Goal: Task Accomplishment & Management: Complete application form

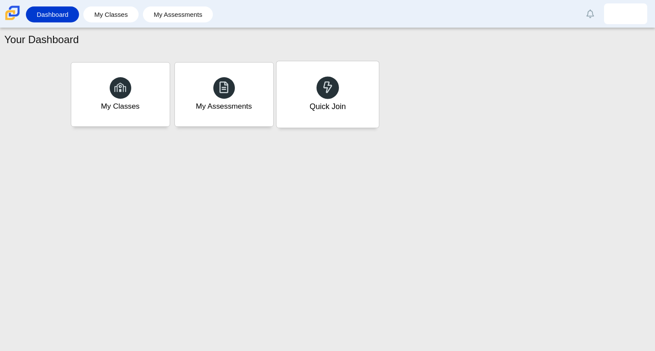
click at [305, 102] on div "Quick Join" at bounding box center [327, 94] width 102 height 66
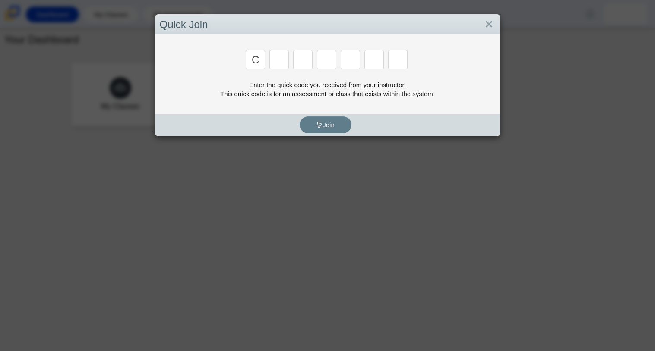
type input "c"
type input "x"
type input "h"
type input "9"
type input "m"
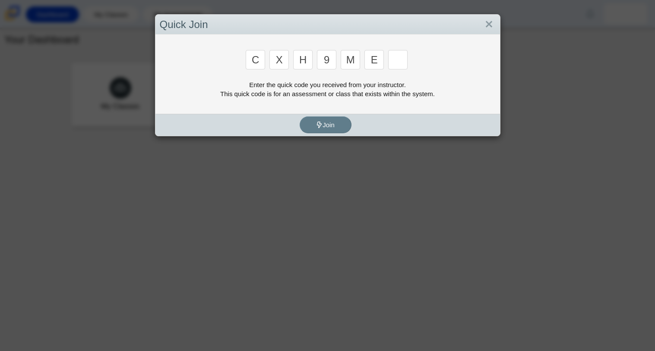
type input "e"
type input "2"
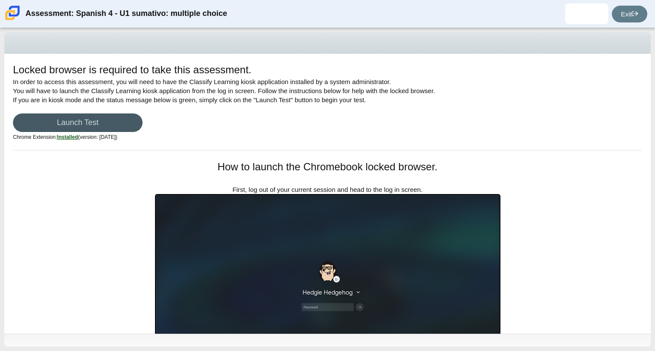
click at [185, 196] on img at bounding box center [327, 291] width 345 height 195
click at [124, 122] on link "Launch Test" at bounding box center [77, 123] width 129 height 19
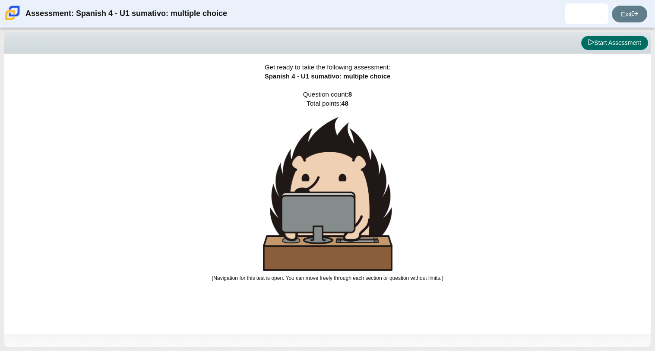
click at [609, 46] on button "Start Assessment" at bounding box center [614, 43] width 67 height 15
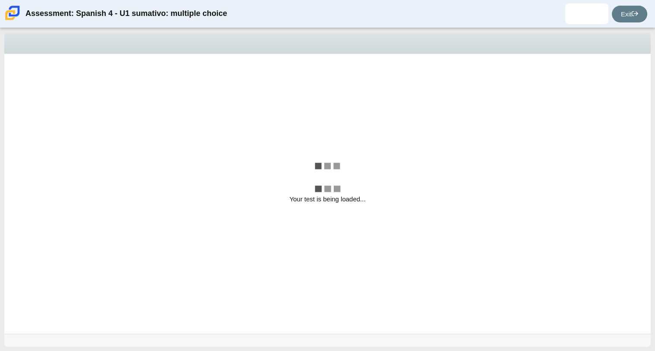
select select "a41de488-02ac-4dd5-a09b-0381ab625a77"
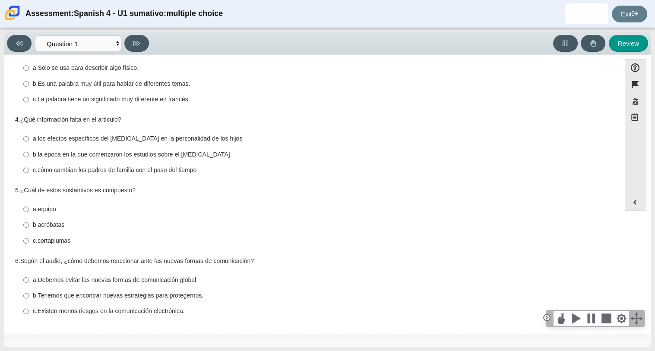
scroll to position [168, 0]
drag, startPoint x: 273, startPoint y: 249, endPoint x: 274, endPoint y: 239, distance: 10.4
click at [274, 239] on div "Question 1 1. ¿Por qué hablan español e inglés muchos inmigrantes [DEMOGRAPHIC_…" at bounding box center [312, 112] width 607 height 424
click at [337, 195] on div "5. ¿Cuál de estos sustantivos es compuesto? Responses a. equipo a. equipo b. ac…" at bounding box center [312, 216] width 594 height 63
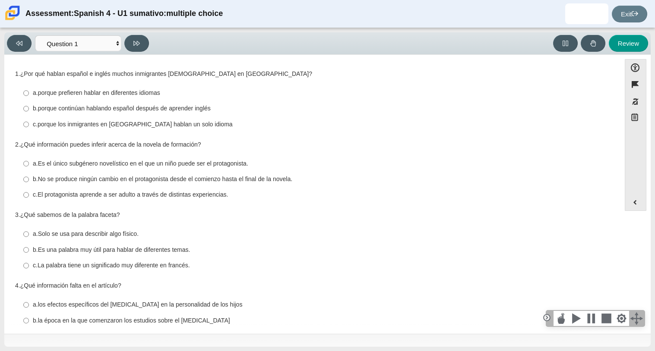
click at [29, 107] on label "b. porque continúan hablando español después de aprender inglés b. porque conti…" at bounding box center [312, 109] width 591 height 16
click at [29, 107] on input "b. porque continúan hablando español después de aprender inglés b. porque conti…" at bounding box center [26, 109] width 6 height 16
radio input "true"
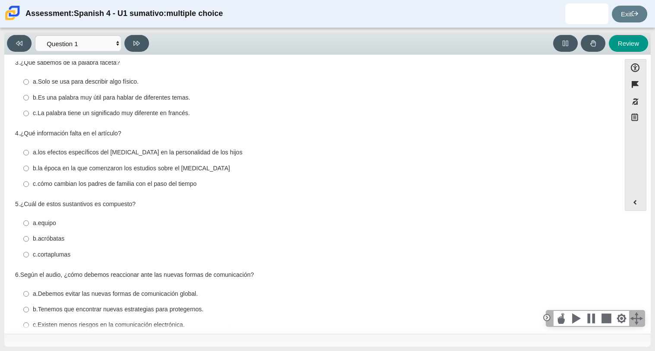
scroll to position [153, 0]
click at [143, 146] on label "a. los efectos específicos del [MEDICAL_DATA] en la personalidad de los hijos a…" at bounding box center [312, 153] width 591 height 16
click at [29, 146] on input "a. los efectos específicos del [MEDICAL_DATA] en la personalidad de los hijos a…" at bounding box center [26, 153] width 6 height 16
radio input "true"
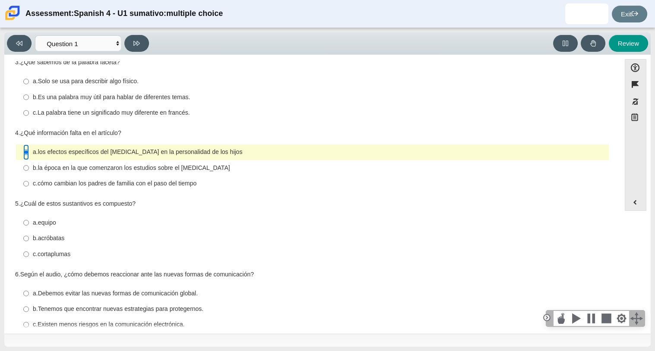
scroll to position [168, 0]
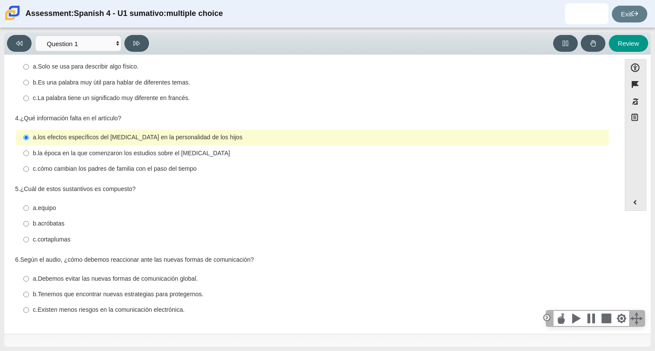
click at [62, 245] on label "c. cortaplumas c. cortaplumas" at bounding box center [312, 240] width 591 height 16
click at [29, 245] on input "c. cortaplumas c. cortaplumas" at bounding box center [26, 240] width 6 height 16
radio input "true"
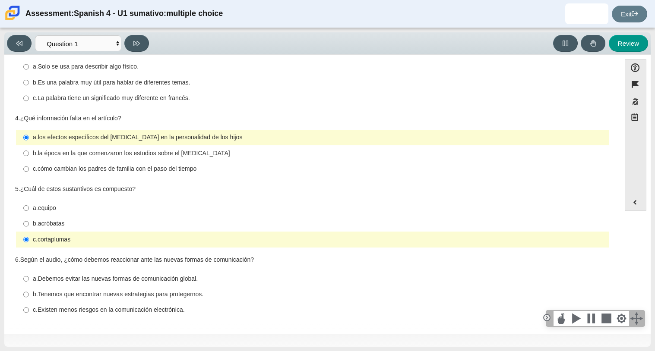
click at [73, 293] on thspan "Tenemos que encontrar nuevas estrategias para protegernos." at bounding box center [121, 294] width 166 height 8
click at [29, 293] on input "b. Tenemos que encontrar nuevas estrategias para protegernos. b. Tenemos que en…" at bounding box center [26, 295] width 6 height 16
radio input "true"
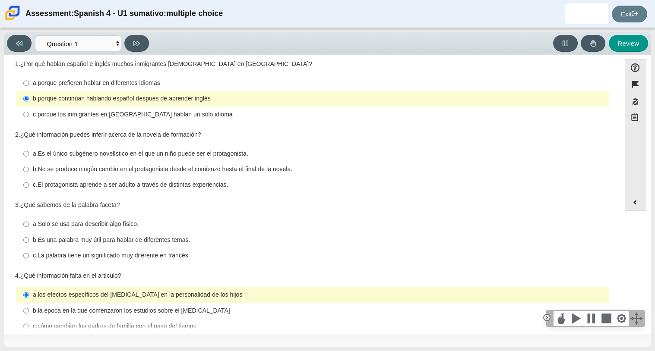
scroll to position [9, 0]
click at [120, 187] on thspan "El protagonista aprende a ser adulto a través de distintas experiencias." at bounding box center [133, 185] width 191 height 8
click at [29, 187] on input "c. El protagonista aprende a ser adulto a través de distintas experiencias. c. …" at bounding box center [26, 186] width 6 height 16
radio input "true"
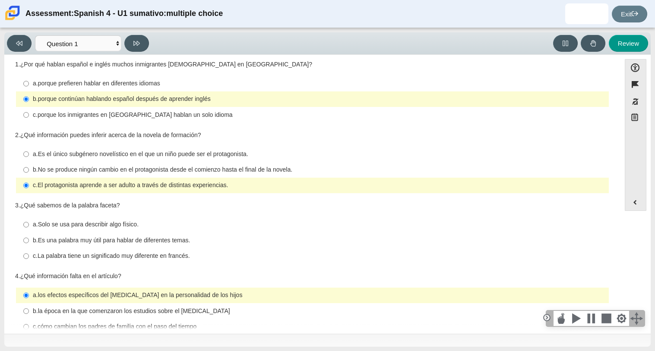
click at [136, 243] on thspan "Es una palabra muy útil para hablar de diferentes temas." at bounding box center [114, 241] width 152 height 8
click at [29, 243] on input "b. Es una palabra muy útil para hablar de diferentes temas. b. Es una palabra m…" at bounding box center [26, 241] width 6 height 16
radio input "true"
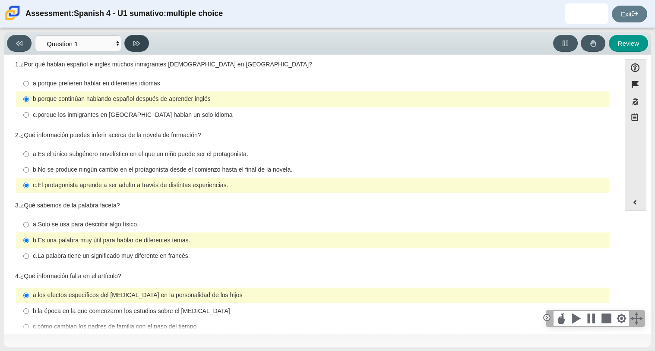
click at [139, 48] on button at bounding box center [136, 43] width 25 height 17
select select "f076714a-6747-478e-936f-d582d2f603d1"
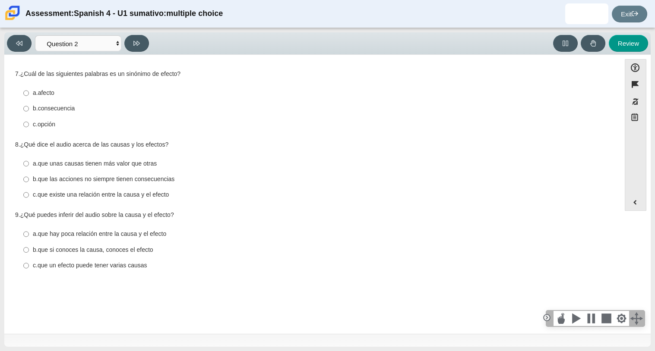
click at [44, 193] on thspan "que existe una relación entre la causa y el efecto" at bounding box center [104, 195] width 132 height 8
click at [29, 193] on input "c. que existe una relación entre la causa y el efecto c. que existe una relació…" at bounding box center [26, 195] width 6 height 16
radio input "true"
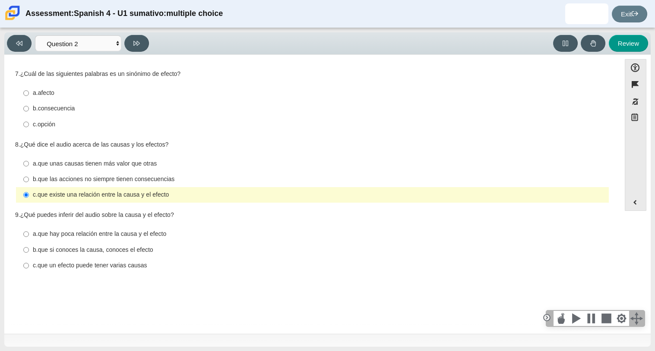
click at [44, 106] on thspan "consecuencia" at bounding box center [56, 108] width 37 height 8
click at [29, 106] on input "b. consecuencia b. consecuencia" at bounding box center [26, 109] width 6 height 16
radio input "true"
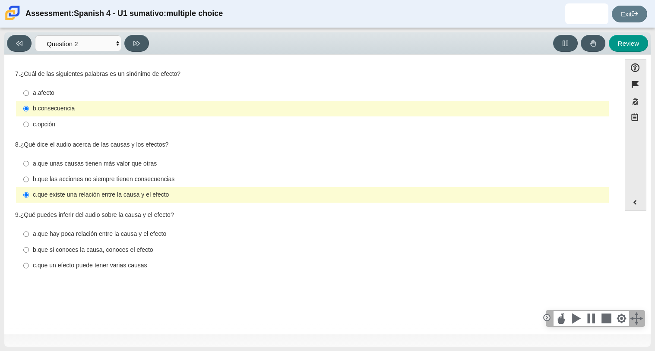
click at [55, 161] on thspan "que unas causas tienen más valor que otras" at bounding box center [97, 164] width 119 height 8
click at [29, 161] on input "a. que unas causas tienen más valor que otras a. que unas causas tienen más val…" at bounding box center [26, 164] width 6 height 16
radio input "true"
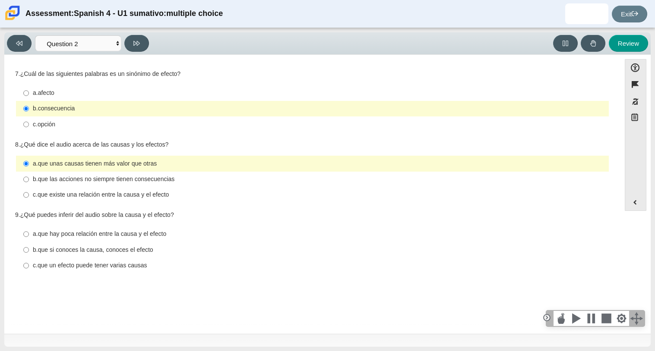
click at [61, 265] on thspan "que un efecto puede tener varias causas" at bounding box center [93, 266] width 110 height 8
click at [29, 265] on input "c. que un efecto puede tener varias causas c. que un efecto puede tener varias …" at bounding box center [26, 266] width 6 height 16
radio input "true"
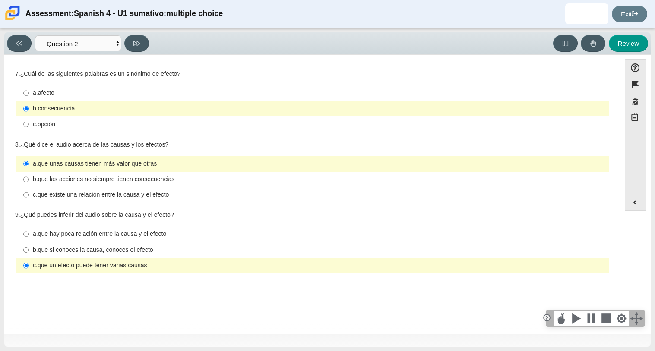
click at [70, 182] on thspan "que las acciones no siempre tienen consecuencias" at bounding box center [106, 179] width 137 height 8
click at [29, 182] on input "b. que las acciones no siempre tienen consecuencias b. que las acciones no siem…" at bounding box center [26, 180] width 6 height 16
radio input "true"
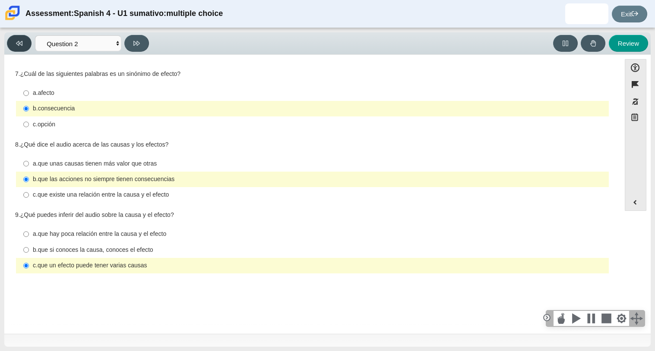
click at [25, 36] on button at bounding box center [19, 43] width 25 height 17
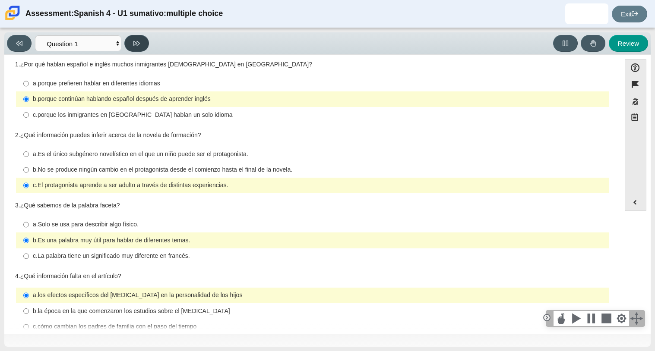
click at [135, 44] on icon at bounding box center [136, 43] width 6 height 6
select select "f076714a-6747-478e-936f-d582d2f603d1"
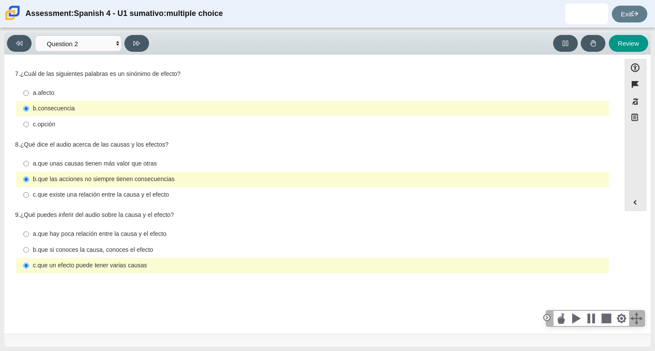
click at [111, 158] on label "a. que unas causas tienen más valor que otras a. que unas causas tienen más val…" at bounding box center [312, 164] width 591 height 16
click at [29, 158] on input "a. que unas causas tienen más valor que otras a. que unas causas tienen más val…" at bounding box center [26, 164] width 6 height 16
radio input "true"
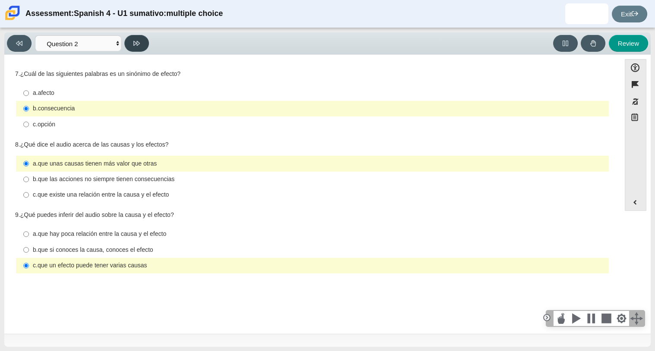
click at [140, 47] on button at bounding box center [136, 43] width 25 height 17
select select "955d698b-f94a-4dc0-b255-03112f50ff9e"
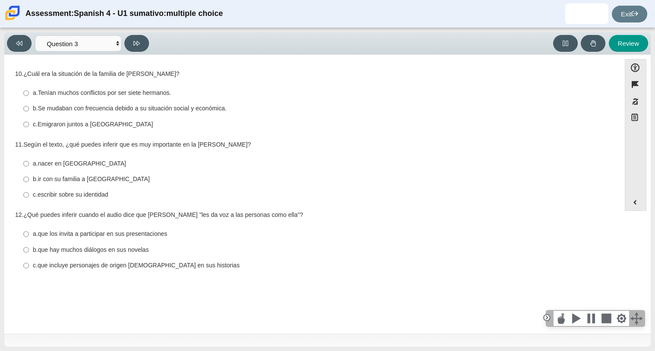
click at [49, 195] on thspan "escribir sobre su identidad" at bounding box center [73, 195] width 71 height 8
click at [29, 195] on input "c. escribir sobre su identidad c. escribir sobre su identidad" at bounding box center [26, 195] width 6 height 16
radio input "true"
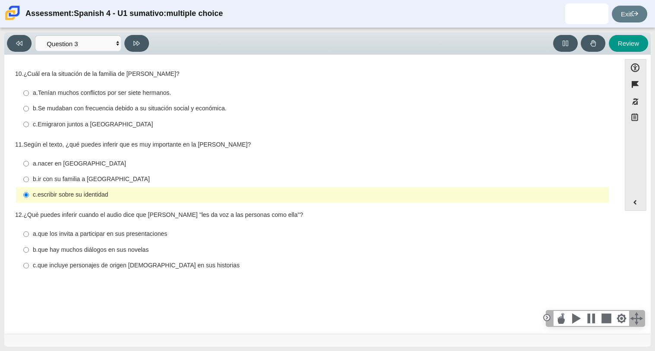
click at [100, 112] on thspan "Se mudaban con frecuencia debido a su situación social y económica." at bounding box center [132, 108] width 189 height 8
click at [29, 112] on input "b. Se mudaban con frecuencia debido a su situación social y económica. b. Se mu…" at bounding box center [26, 109] width 6 height 16
radio input "true"
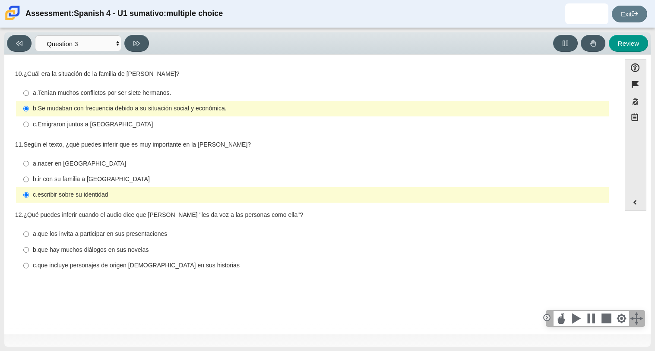
click at [172, 266] on thspan "que incluye personajes de origen [DEMOGRAPHIC_DATA] en sus historias" at bounding box center [139, 266] width 202 height 8
click at [29, 266] on input "c. que incluye personajes de origen [DEMOGRAPHIC_DATA] en sus historias c. que …" at bounding box center [26, 266] width 6 height 16
radio input "true"
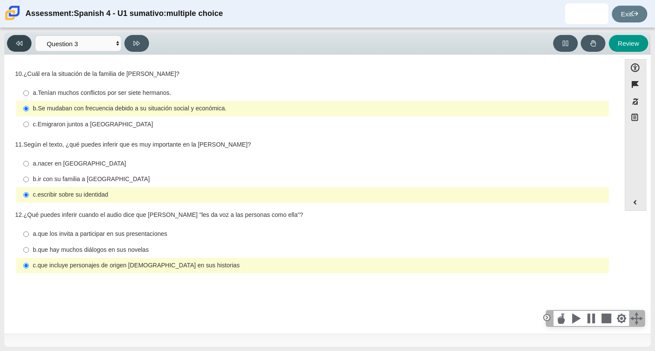
click at [19, 46] on button at bounding box center [19, 43] width 25 height 17
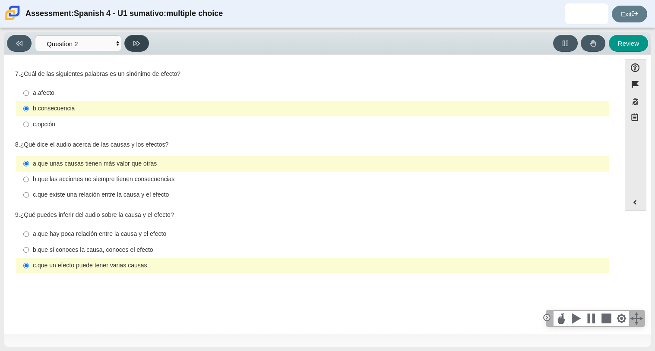
click at [144, 42] on button at bounding box center [136, 43] width 25 height 17
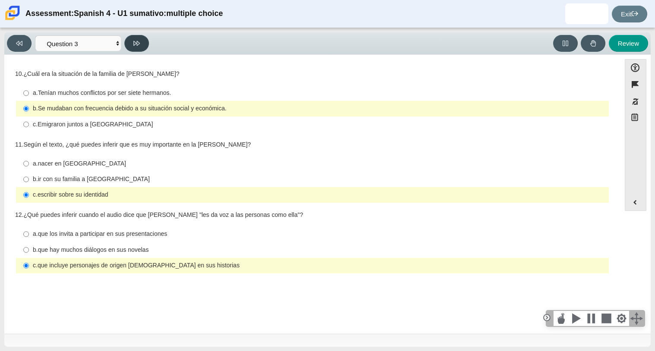
click at [144, 42] on button at bounding box center [136, 43] width 25 height 17
select select "390cf710-00ed-41bc-9fa6-d48920198324"
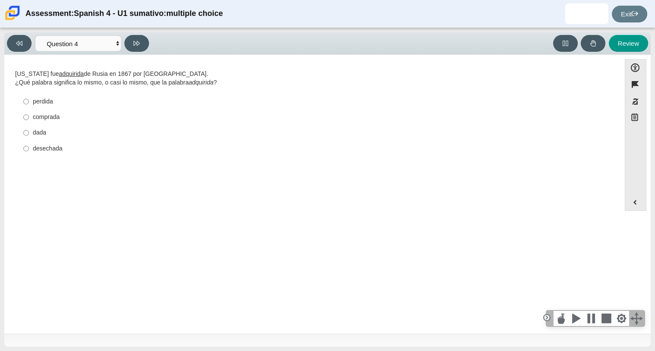
click at [57, 117] on div "comprada" at bounding box center [319, 117] width 572 height 9
click at [29, 117] on input "comprada comprada" at bounding box center [26, 118] width 6 height 16
radio input "true"
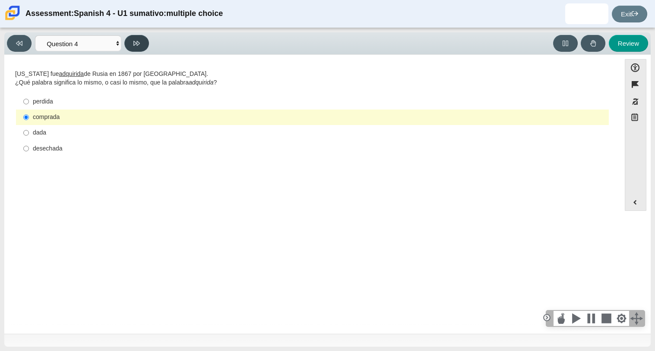
click at [135, 47] on button at bounding box center [136, 43] width 25 height 17
select select "de5bc71e-117a-4bdd-886d-d95d03d193af"
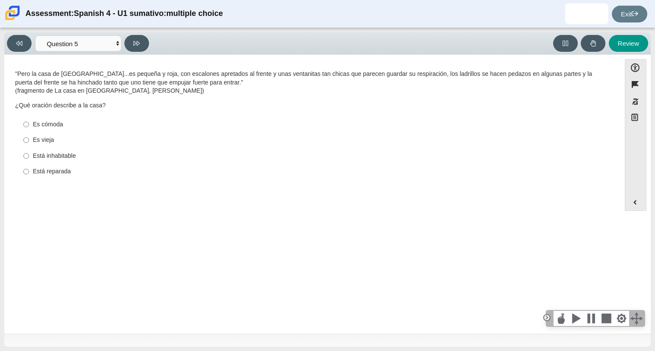
click at [38, 141] on div "Es vieja" at bounding box center [319, 140] width 572 height 9
click at [29, 141] on input "Es vieja Es vieja" at bounding box center [26, 141] width 6 height 16
radio input "true"
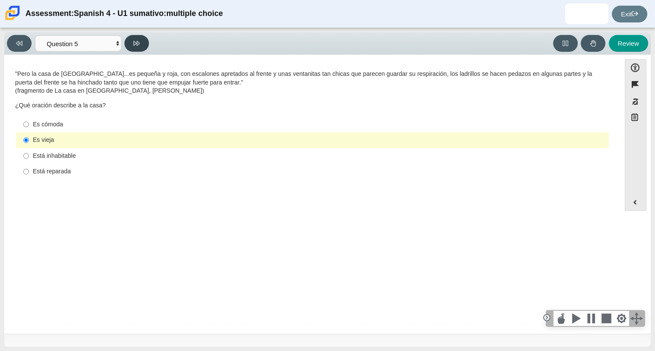
click at [147, 41] on button at bounding box center [136, 43] width 25 height 17
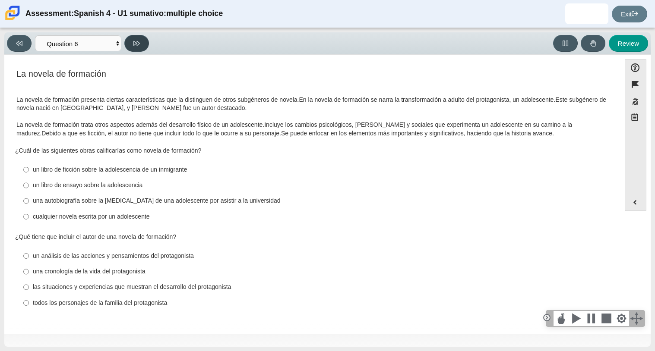
click at [144, 43] on button at bounding box center [136, 43] width 25 height 17
select select "6168cc92-63b6-45d3-a929-0b9cba560165"
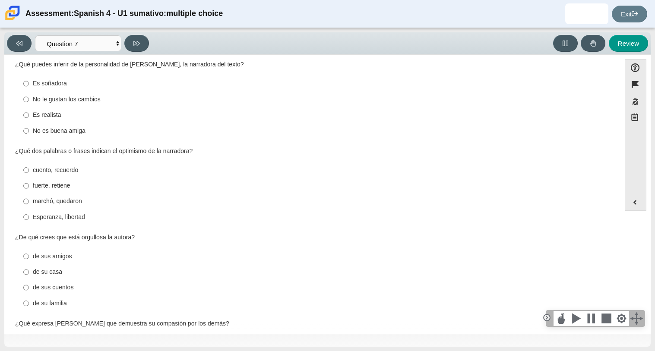
scroll to position [227, 0]
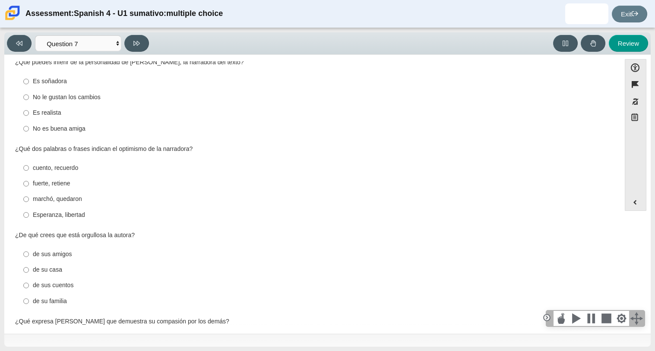
click at [64, 285] on div "de sus cuentos" at bounding box center [319, 285] width 572 height 9
click at [29, 285] on input "de sus cuentos de sus cuentos" at bounding box center [26, 286] width 6 height 16
radio input "true"
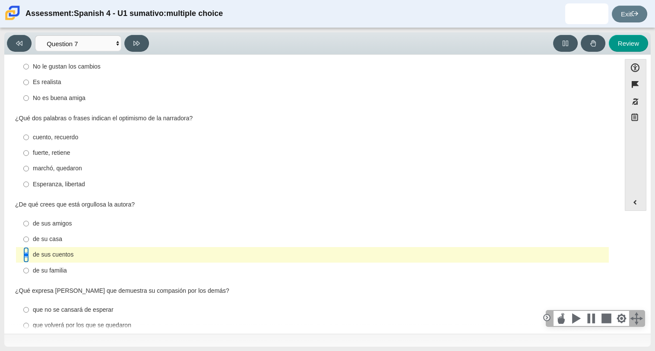
scroll to position [306, 0]
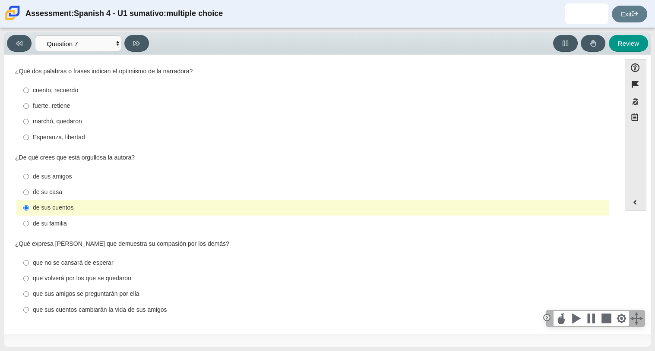
click at [78, 276] on div "que volverá por los que se quedaron" at bounding box center [319, 279] width 572 height 9
click at [29, 276] on input "que volverá por los que se quedaron que volverá por los que se quedaron" at bounding box center [26, 279] width 6 height 16
radio input "true"
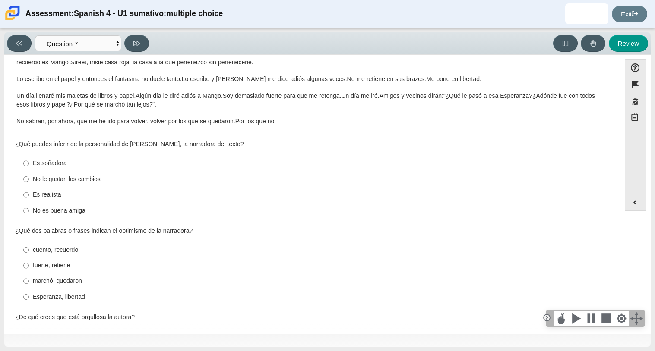
scroll to position [148, 0]
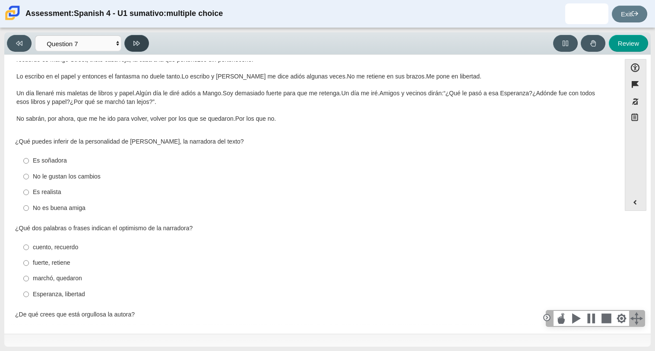
click at [145, 38] on button at bounding box center [136, 43] width 25 height 17
select select "98fe3b59-0d4b-482f-94e6-cc4dee5e60d3"
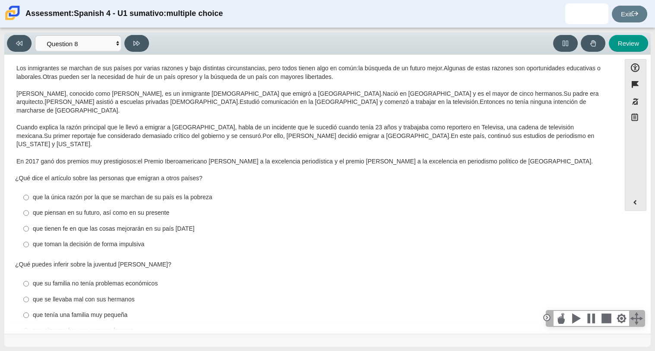
scroll to position [25, 0]
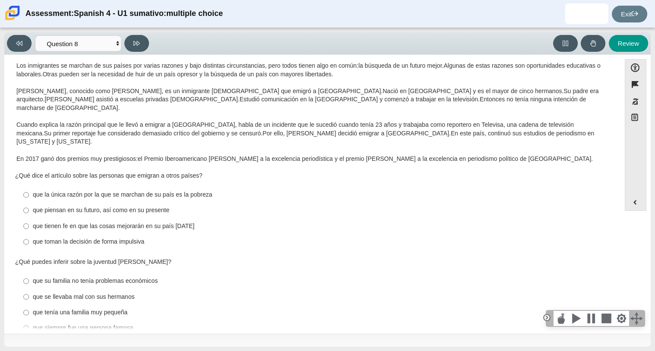
click at [142, 277] on div "que su familia no tenía problemas económicos" at bounding box center [319, 281] width 572 height 9
click at [29, 274] on input "que su familia no tenía problemas económicos que su familia no tenía problemas …" at bounding box center [26, 282] width 6 height 16
radio input "true"
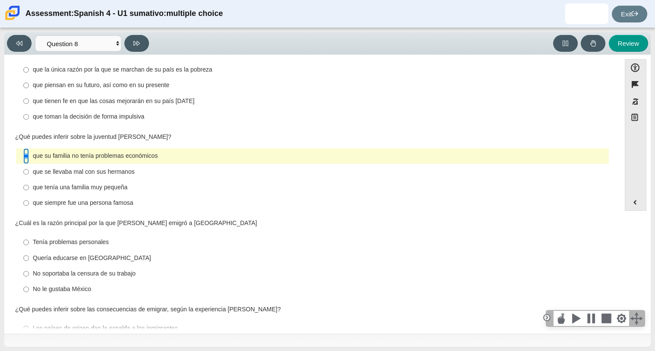
scroll to position [153, 0]
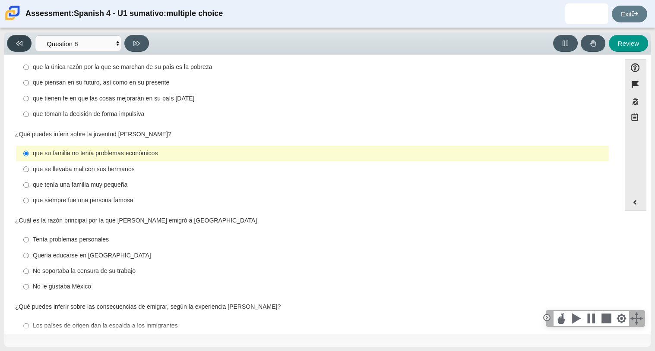
click at [17, 42] on icon at bounding box center [19, 43] width 6 height 5
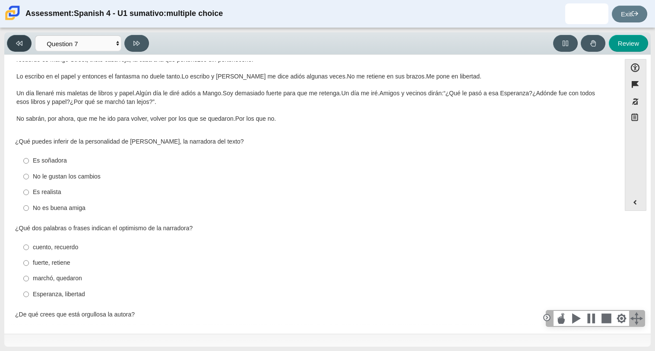
click at [17, 42] on icon at bounding box center [19, 43] width 6 height 5
select select "ad9780d8-5edb-414e-87ea-0bcd5a75287a"
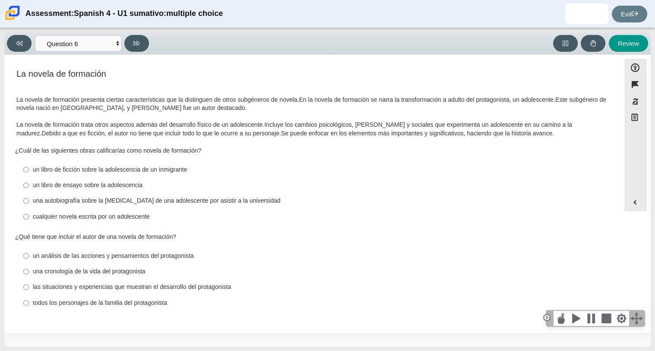
click at [111, 201] on div "una autobiografía sobre la [MEDICAL_DATA] de una adolescente por asistir a la u…" at bounding box center [319, 201] width 572 height 9
click at [29, 201] on input "una autobiografía sobre la [MEDICAL_DATA] de una adolescente por asistir a la u…" at bounding box center [26, 201] width 6 height 16
radio input "true"
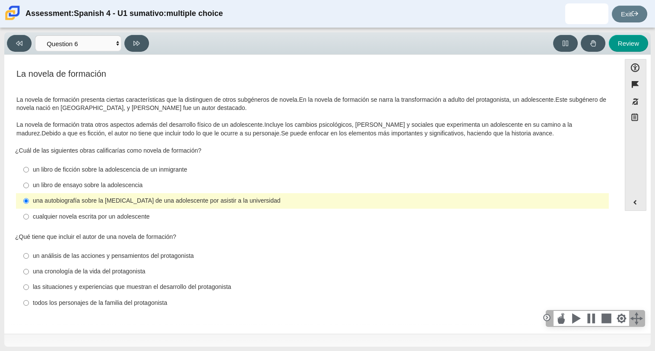
click at [147, 301] on div "todos los personajes de la familia del protagonista" at bounding box center [319, 303] width 572 height 9
click at [29, 301] on input "todos los personajes de la familia del protagonista todos los personajes de la …" at bounding box center [26, 303] width 6 height 16
radio input "true"
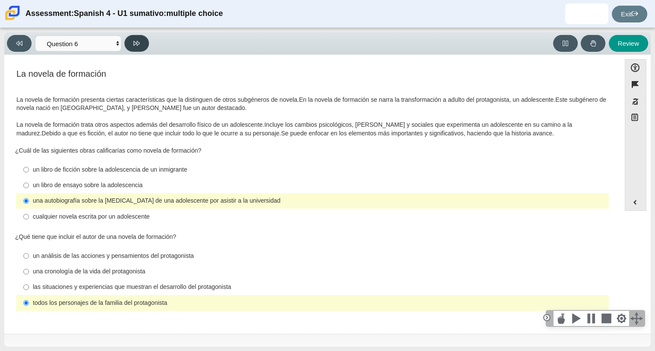
click at [136, 37] on button at bounding box center [136, 43] width 25 height 17
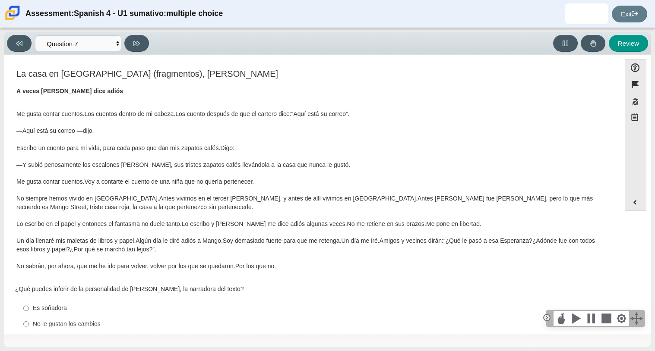
scroll to position [306, 0]
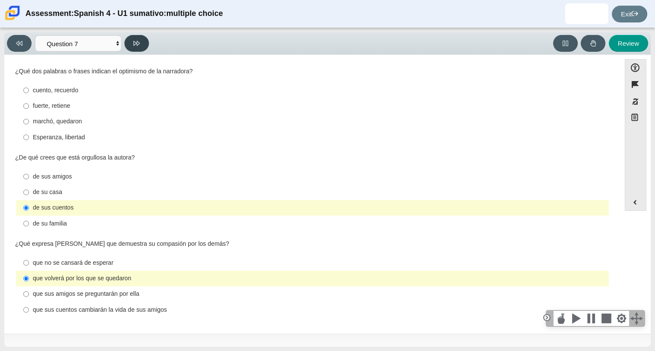
click at [131, 37] on button at bounding box center [136, 43] width 25 height 17
select select "98fe3b59-0d4b-482f-94e6-cc4dee5e60d3"
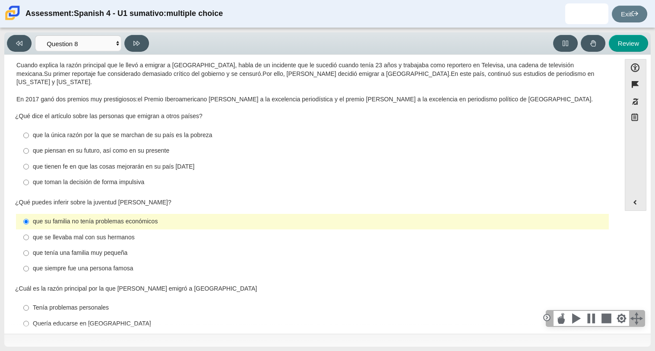
scroll to position [88, 0]
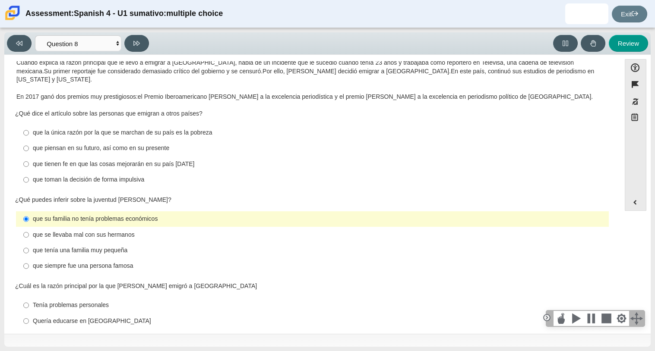
click at [131, 333] on div "No soportaba la censura de su trabajo" at bounding box center [319, 337] width 572 height 9
click at [29, 329] on input "No soportaba la censura de su trabajo No soportaba la censura de su trabajo" at bounding box center [26, 337] width 6 height 16
radio input "true"
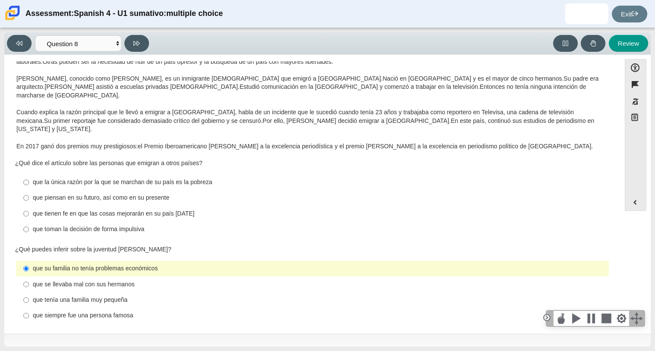
scroll to position [0, 0]
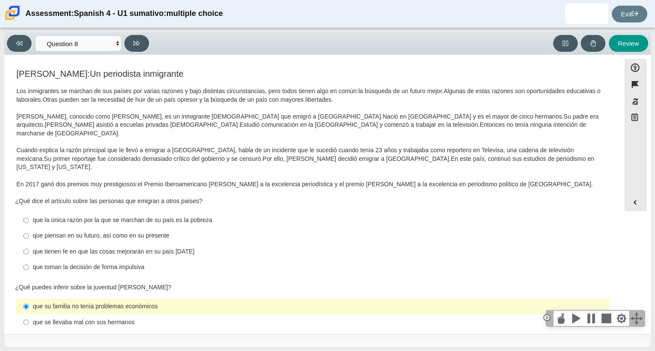
click at [132, 232] on div "que piensan en su futuro, así como en su presente" at bounding box center [319, 236] width 572 height 9
click at [29, 228] on input "que piensan en su futuro, así como en su presente que piensan en su futuro, así…" at bounding box center [26, 236] width 6 height 16
radio input "true"
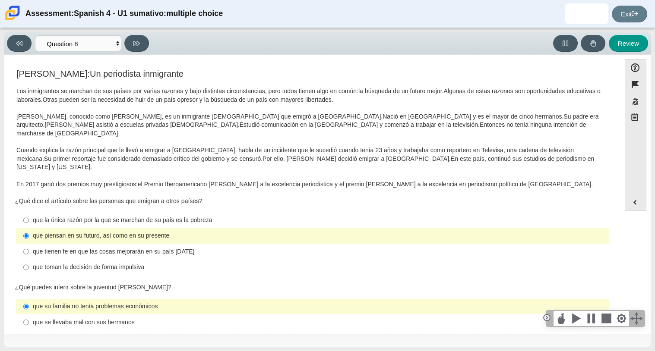
click at [148, 260] on label "que toman la decisión de forma impulsiva que toman la decisión de forma impulsi…" at bounding box center [312, 268] width 591 height 16
click at [29, 260] on input "que toman la decisión de forma impulsiva que toman la decisión de forma impulsi…" at bounding box center [26, 268] width 6 height 16
radio input "true"
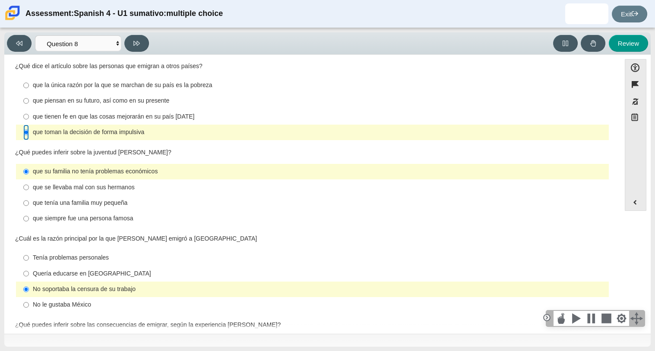
scroll to position [144, 0]
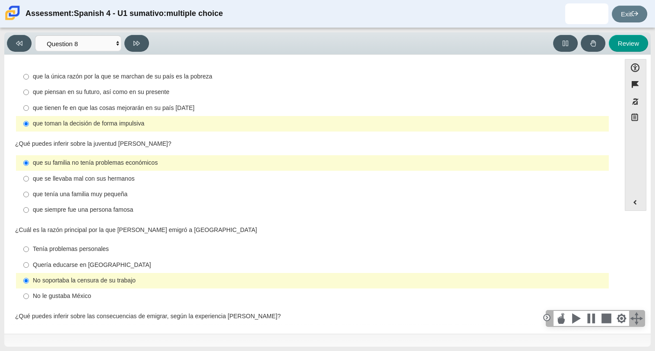
click at [111, 245] on div "Tenía problemas personales" at bounding box center [319, 249] width 572 height 9
click at [29, 242] on input "Tenía problemas personales Tenía problemas personales" at bounding box center [26, 250] width 6 height 16
radio input "true"
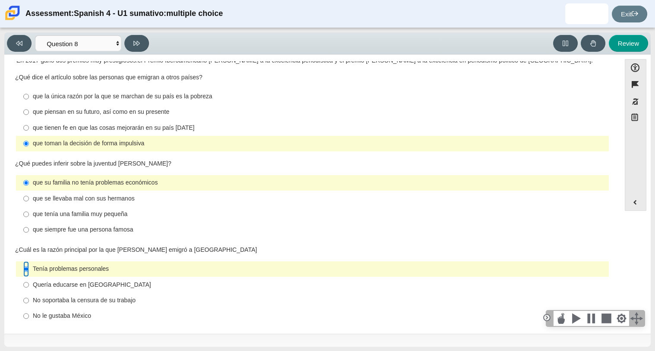
scroll to position [126, 0]
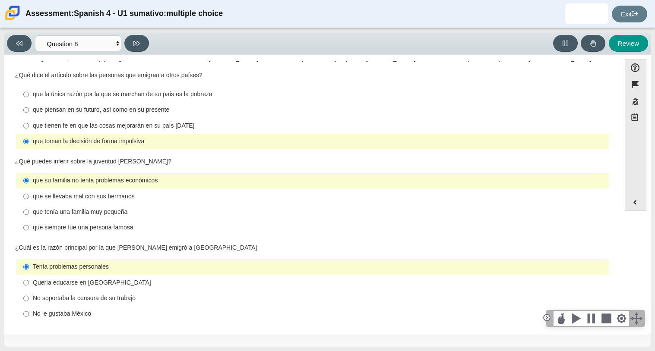
click at [125, 291] on label "No soportaba la censura de su trabajo No soportaba la censura de su trabajo" at bounding box center [312, 299] width 591 height 16
click at [29, 291] on input "No soportaba la censura de su trabajo No soportaba la censura de su trabajo" at bounding box center [26, 299] width 6 height 16
radio input "true"
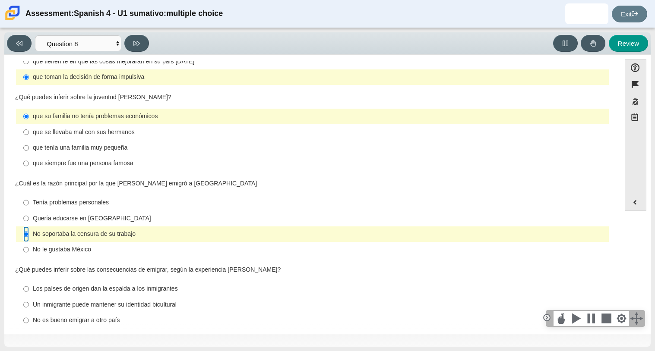
scroll to position [193, 0]
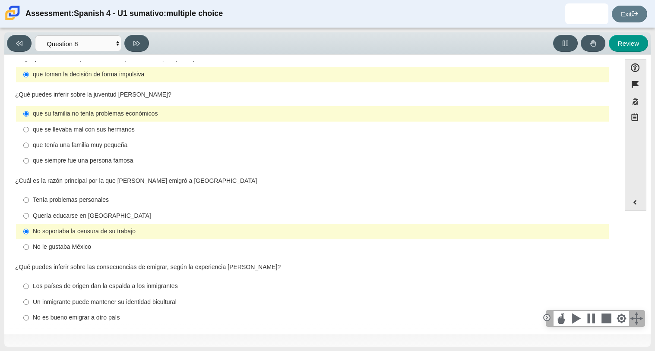
click at [141, 298] on div "Un inmigrante puede mantener su identidad bicultural" at bounding box center [319, 302] width 572 height 9
click at [29, 294] on input "Un inmigrante puede mantener su identidad bicultural Un inmigrante puede manten…" at bounding box center [26, 302] width 6 height 16
radio input "true"
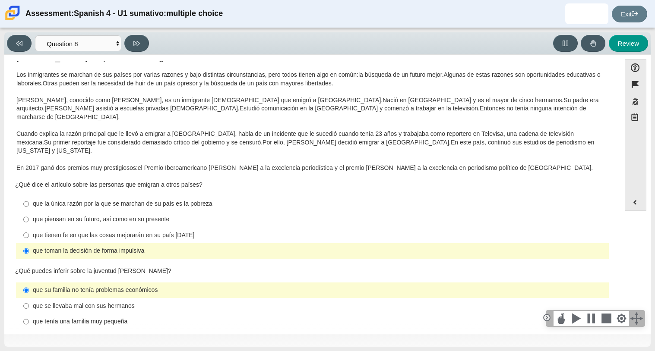
scroll to position [16, 0]
click at [158, 216] on div "que piensan en su futuro, así como en su presente" at bounding box center [319, 220] width 572 height 9
click at [29, 213] on input "que piensan en su futuro, así como en su presente que piensan en su futuro, así…" at bounding box center [26, 221] width 6 height 16
radio input "true"
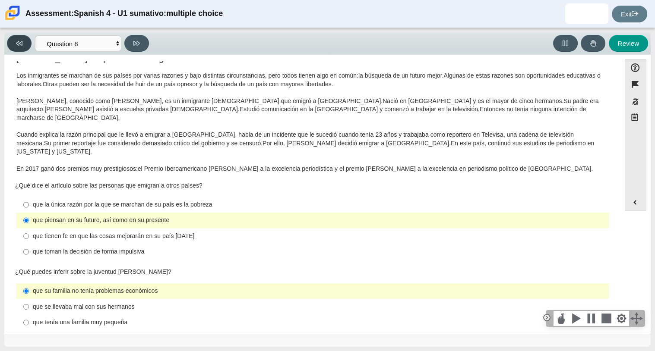
click at [18, 46] on button at bounding box center [19, 43] width 25 height 17
select select "6168cc92-63b6-45d3-a929-0b9cba560165"
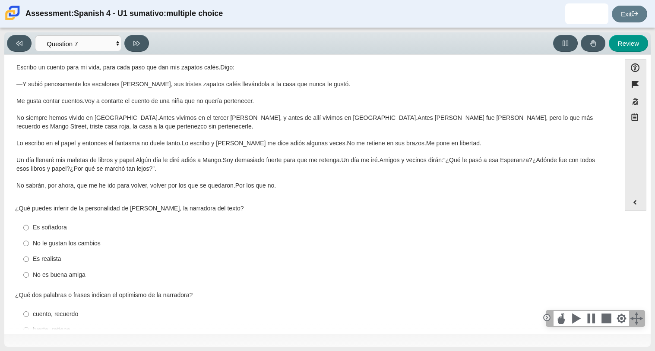
scroll to position [81, 0]
click at [51, 268] on label "No es buena amiga No es buena amiga" at bounding box center [312, 275] width 591 height 16
click at [29, 268] on input "No es buena amiga No es buena amiga" at bounding box center [26, 275] width 6 height 16
radio input "true"
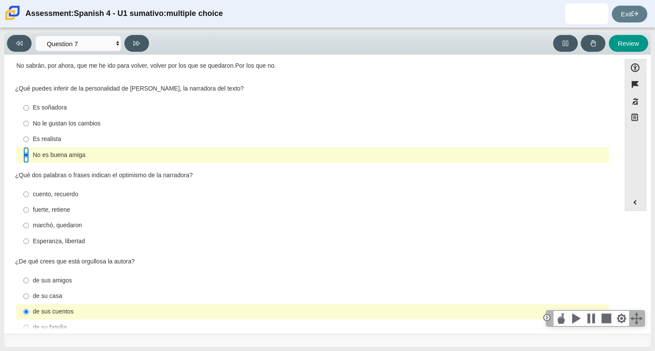
scroll to position [203, 0]
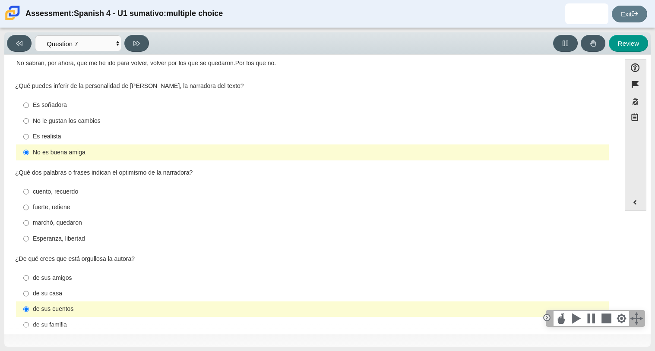
click at [72, 189] on div "cuento, recuerdo" at bounding box center [319, 192] width 572 height 9
click at [29, 189] on input "cuento, recuerdo cuento, recuerdo" at bounding box center [26, 192] width 6 height 16
radio input "true"
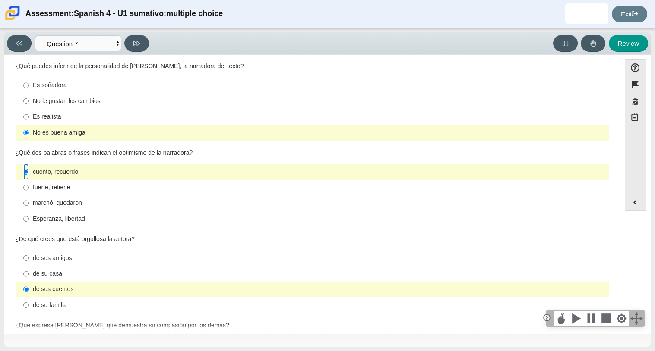
scroll to position [143, 0]
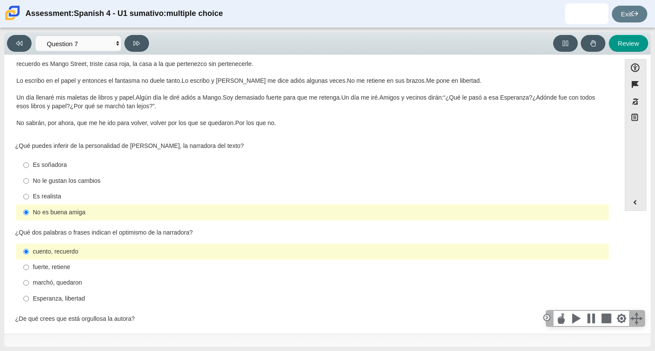
click at [61, 199] on div "Es realista" at bounding box center [319, 197] width 572 height 9
click at [29, 199] on input "Es realista Es realista" at bounding box center [26, 197] width 6 height 16
radio input "true"
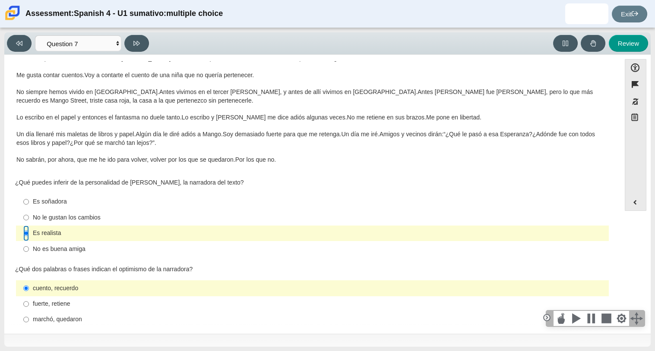
scroll to position [104, 0]
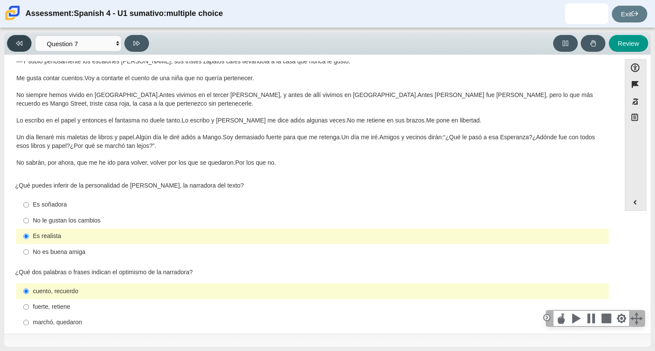
click at [26, 41] on button at bounding box center [19, 43] width 25 height 17
select select "ad9780d8-5edb-414e-87ea-0bcd5a75287a"
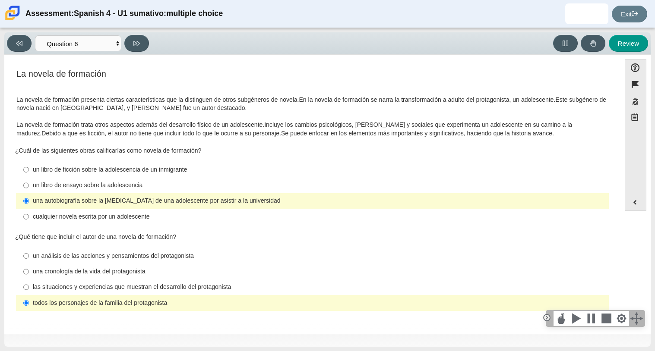
click at [215, 284] on div "las situaciones y experiencias que muestran el desarrollo del protagonista" at bounding box center [319, 287] width 572 height 9
click at [29, 284] on input "las situaciones y experiencias que muestran el desarrollo del protagonista las …" at bounding box center [26, 288] width 6 height 16
radio input "true"
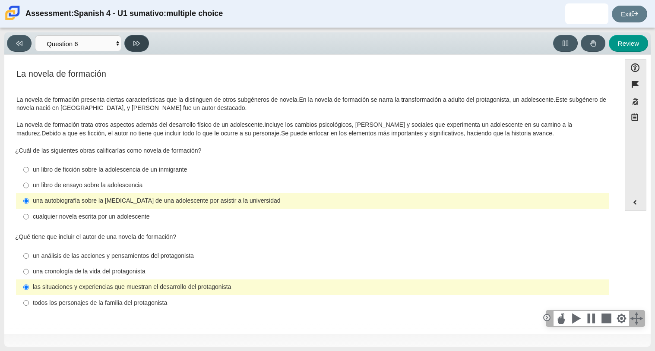
click at [133, 44] on button at bounding box center [136, 43] width 25 height 17
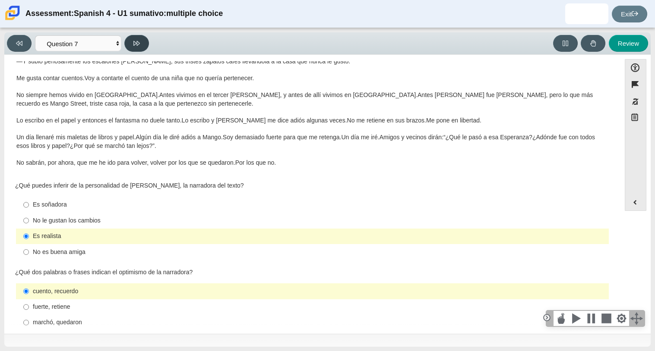
click at [133, 44] on button at bounding box center [136, 43] width 25 height 17
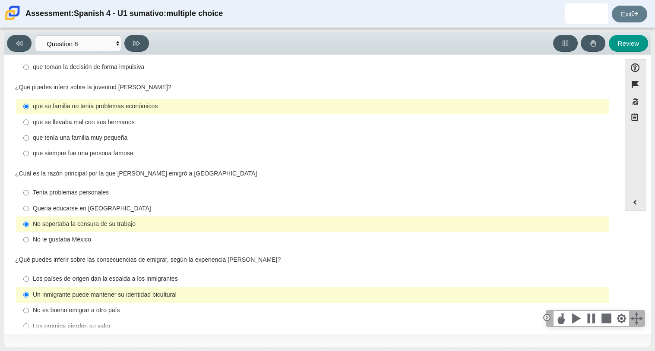
scroll to position [0, 0]
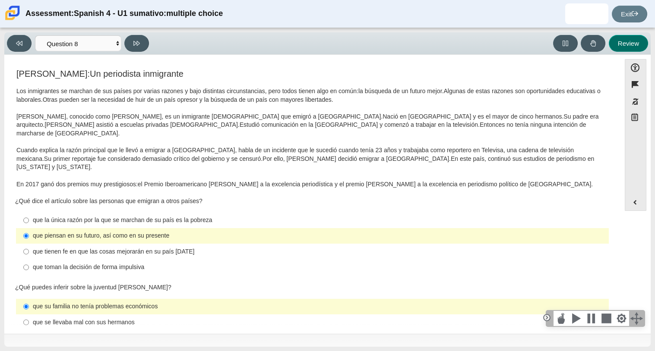
click at [613, 39] on button "Review" at bounding box center [628, 43] width 39 height 17
select select "review"
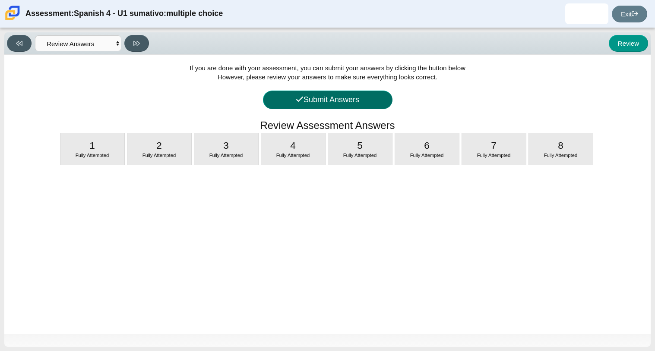
click at [350, 99] on button "Submit Answers" at bounding box center [327, 100] width 129 height 19
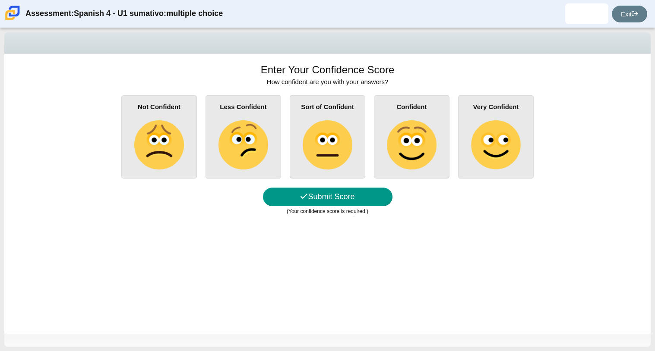
click at [343, 142] on img at bounding box center [327, 144] width 49 height 49
click at [0, 0] on input "Sort of Confident" at bounding box center [0, 0] width 0 height 0
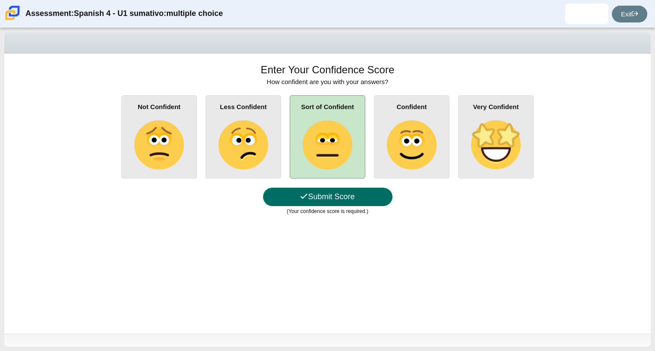
click at [344, 196] on button "Submit Score" at bounding box center [327, 197] width 129 height 19
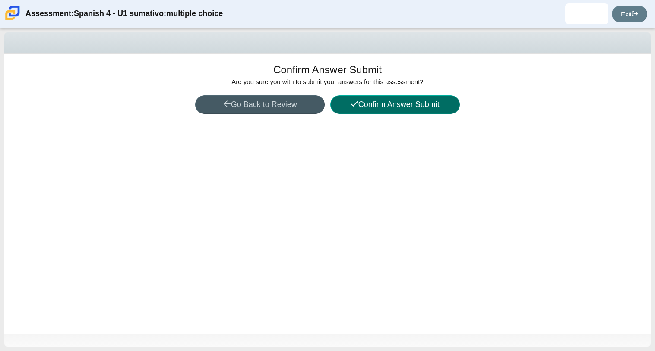
click at [382, 103] on button "Confirm Answer Submit" at bounding box center [394, 104] width 129 height 19
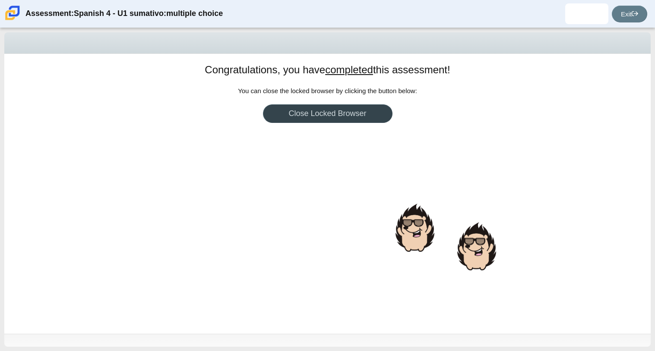
click at [369, 114] on link "Close Locked Browser" at bounding box center [327, 113] width 129 height 19
